Goal: Entertainment & Leisure: Consume media (video, audio)

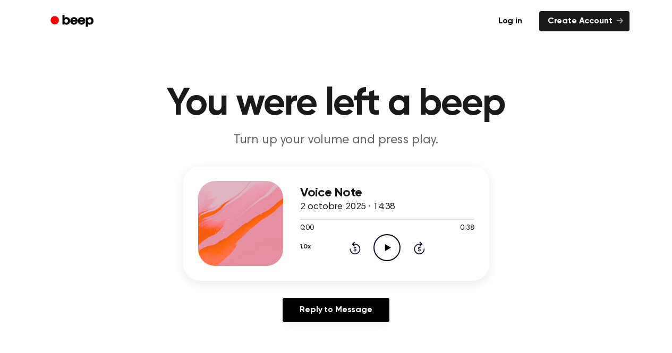
click at [385, 237] on icon "Play Audio" at bounding box center [386, 247] width 27 height 27
click at [385, 246] on icon at bounding box center [386, 247] width 5 height 7
click at [390, 251] on icon "Play Audio" at bounding box center [386, 247] width 27 height 27
click at [390, 251] on icon "Pause Audio" at bounding box center [386, 247] width 27 height 27
click at [385, 246] on icon at bounding box center [388, 247] width 6 height 7
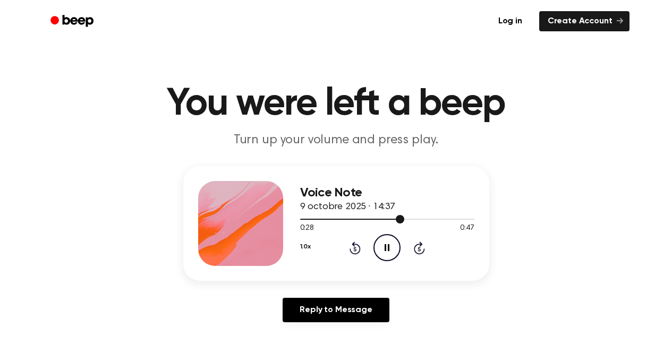
click at [344, 220] on div at bounding box center [387, 218] width 174 height 8
click at [390, 244] on icon "Pause Audio" at bounding box center [386, 247] width 27 height 27
click at [383, 249] on icon "Play Audio" at bounding box center [386, 247] width 27 height 27
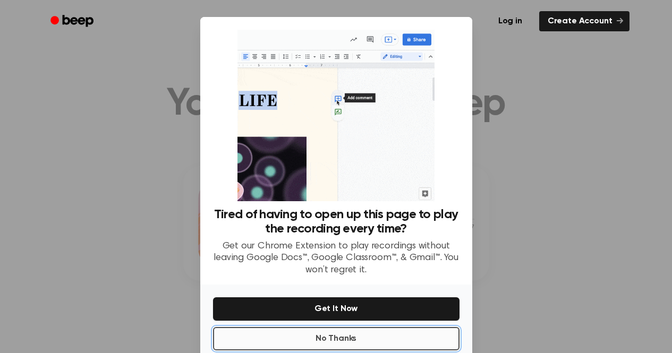
click at [365, 332] on button "No Thanks" at bounding box center [336, 338] width 246 height 23
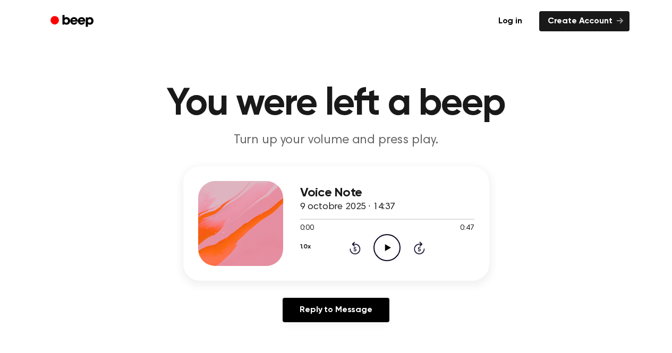
click at [393, 247] on icon "Play Audio" at bounding box center [386, 247] width 27 height 27
click at [393, 247] on icon "Pause Audio" at bounding box center [386, 247] width 27 height 27
click at [393, 247] on icon "Play Audio" at bounding box center [386, 247] width 27 height 27
click at [386, 247] on icon "Pause Audio" at bounding box center [386, 247] width 27 height 27
